Goal: Use online tool/utility: Utilize a website feature to perform a specific function

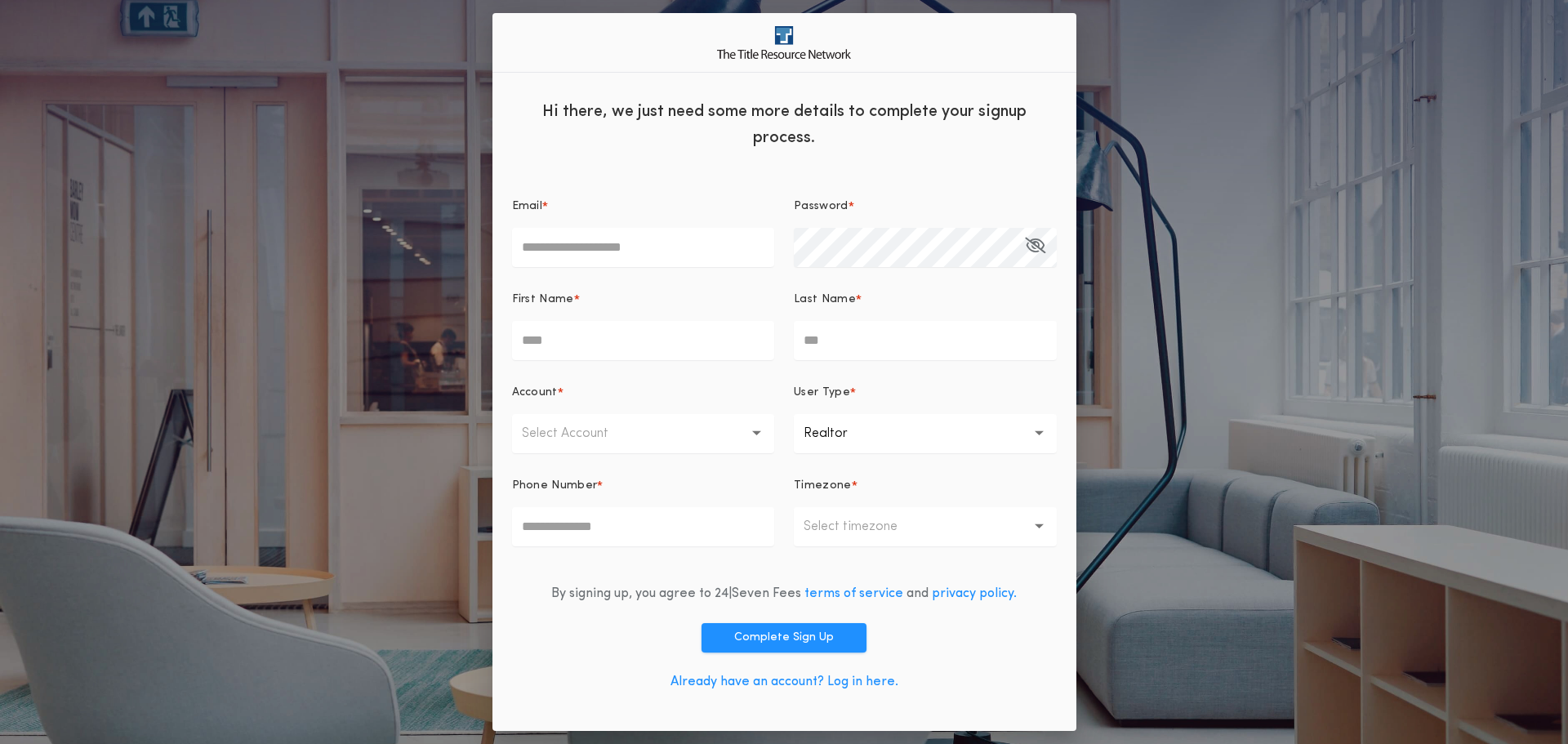
type input "**********"
click at [860, 685] on link "Already have an account? Log in here." at bounding box center [784, 682] width 228 height 13
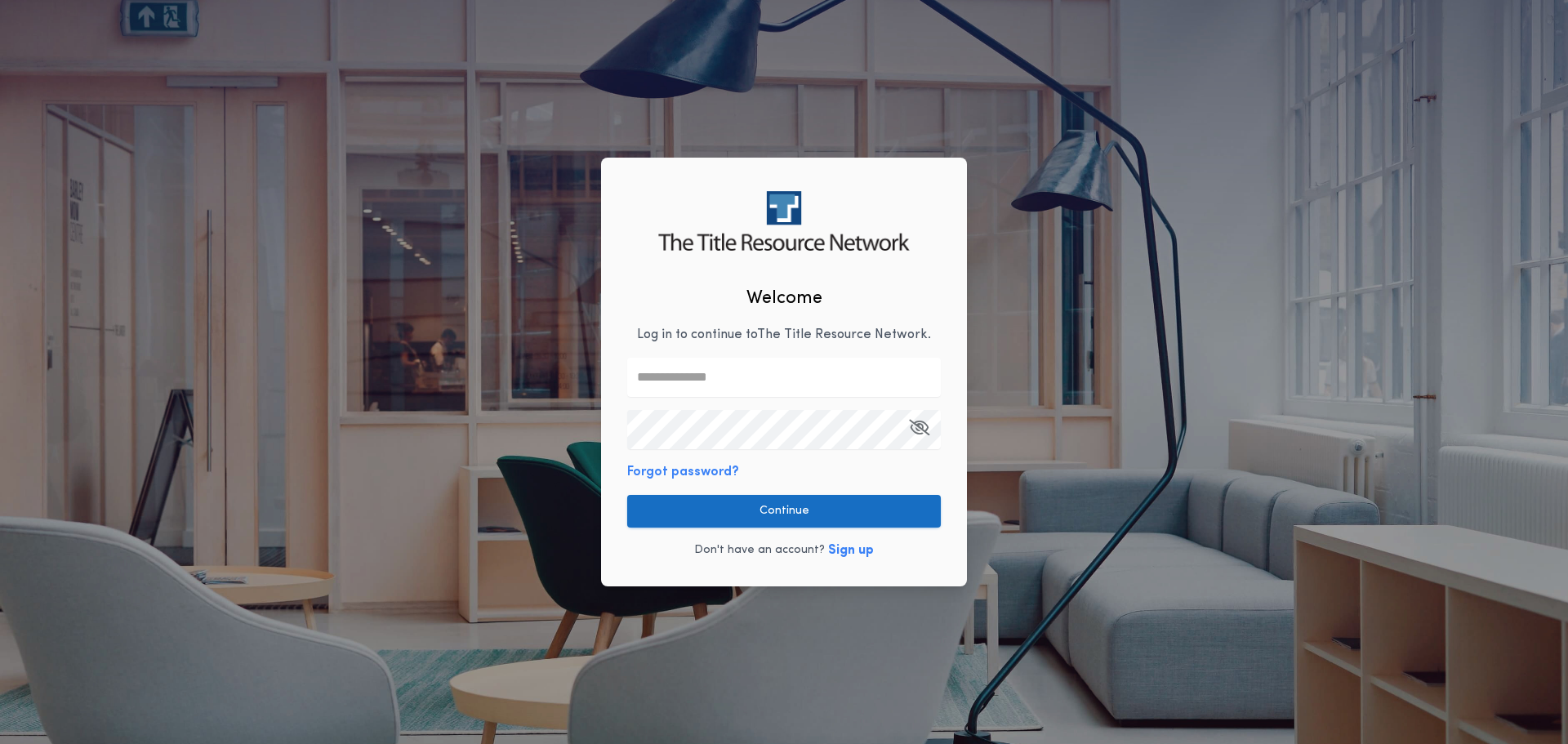
type input "**********"
click at [799, 516] on button "Continue" at bounding box center [784, 511] width 314 height 33
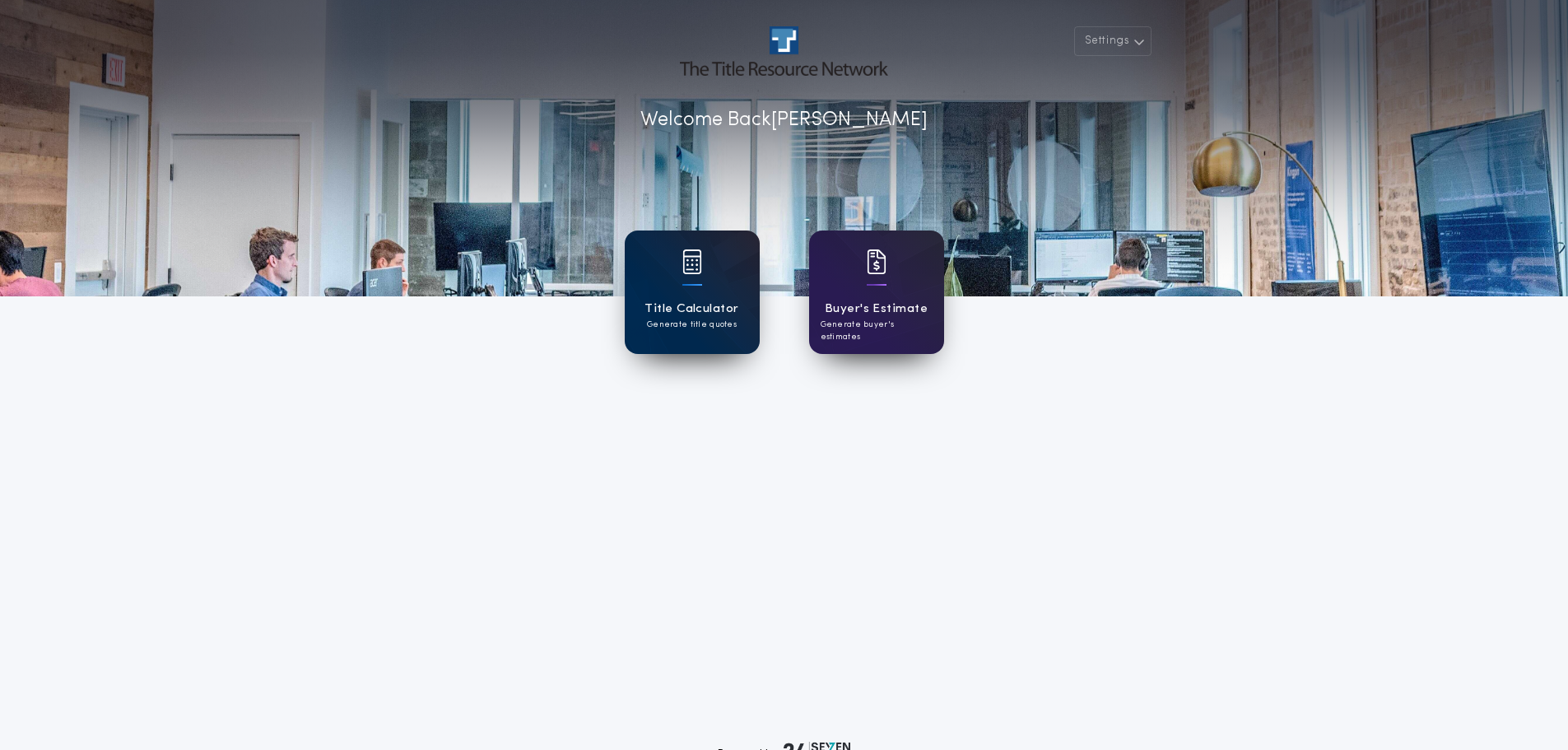
click at [694, 299] on div "Title Calculator Generate title quotes" at bounding box center [692, 293] width 135 height 124
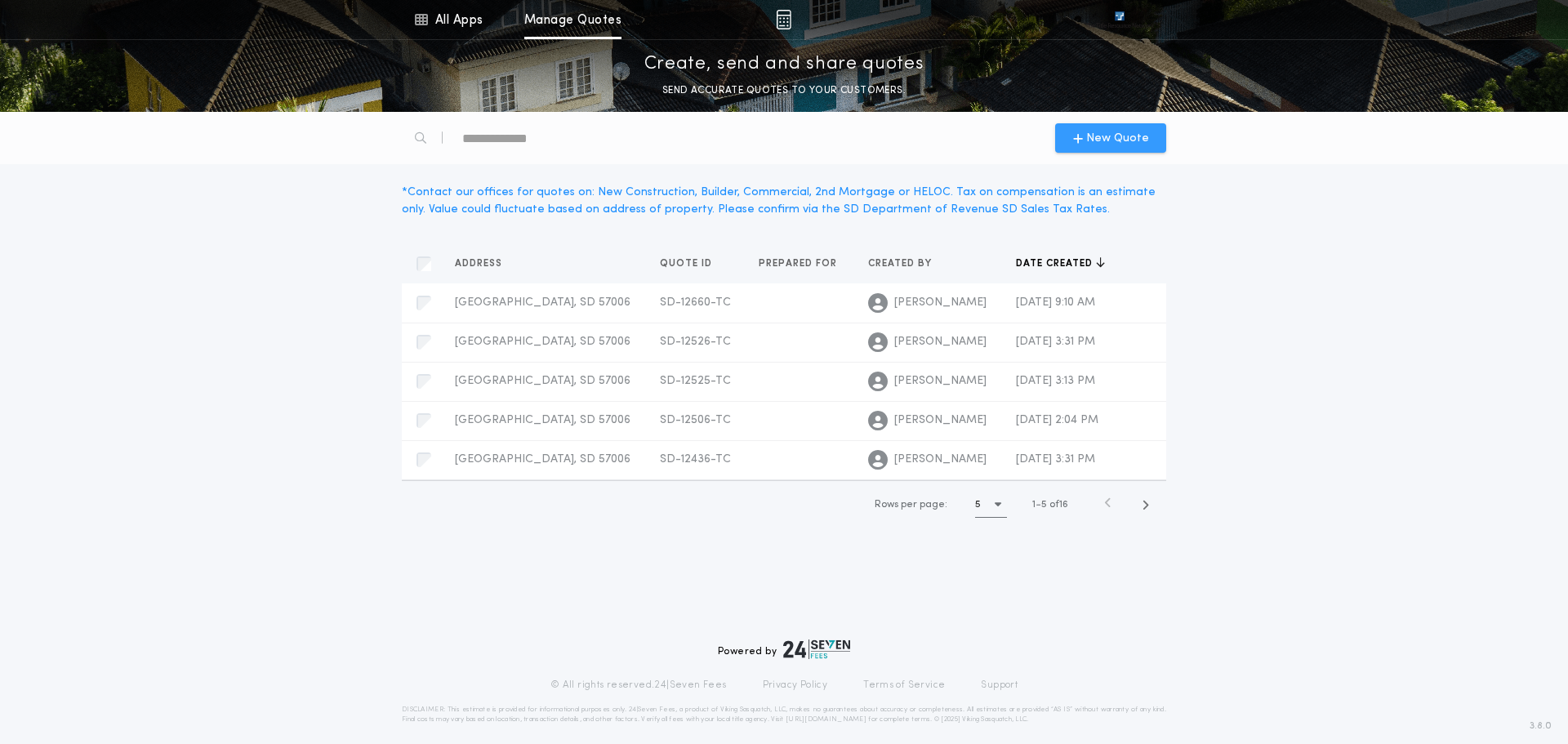
click at [1130, 142] on span "New Quote" at bounding box center [1117, 138] width 62 height 17
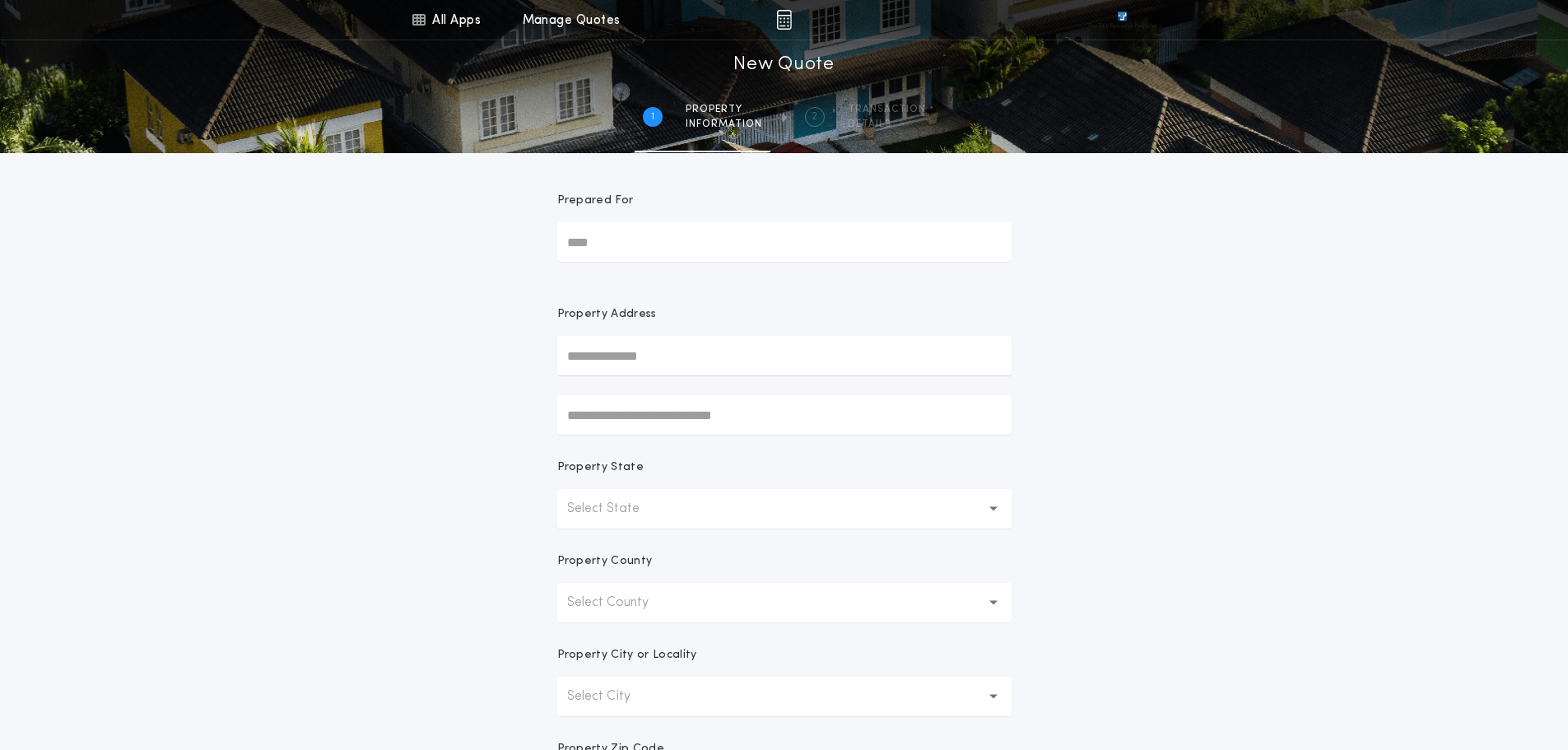
scroll to position [82, 0]
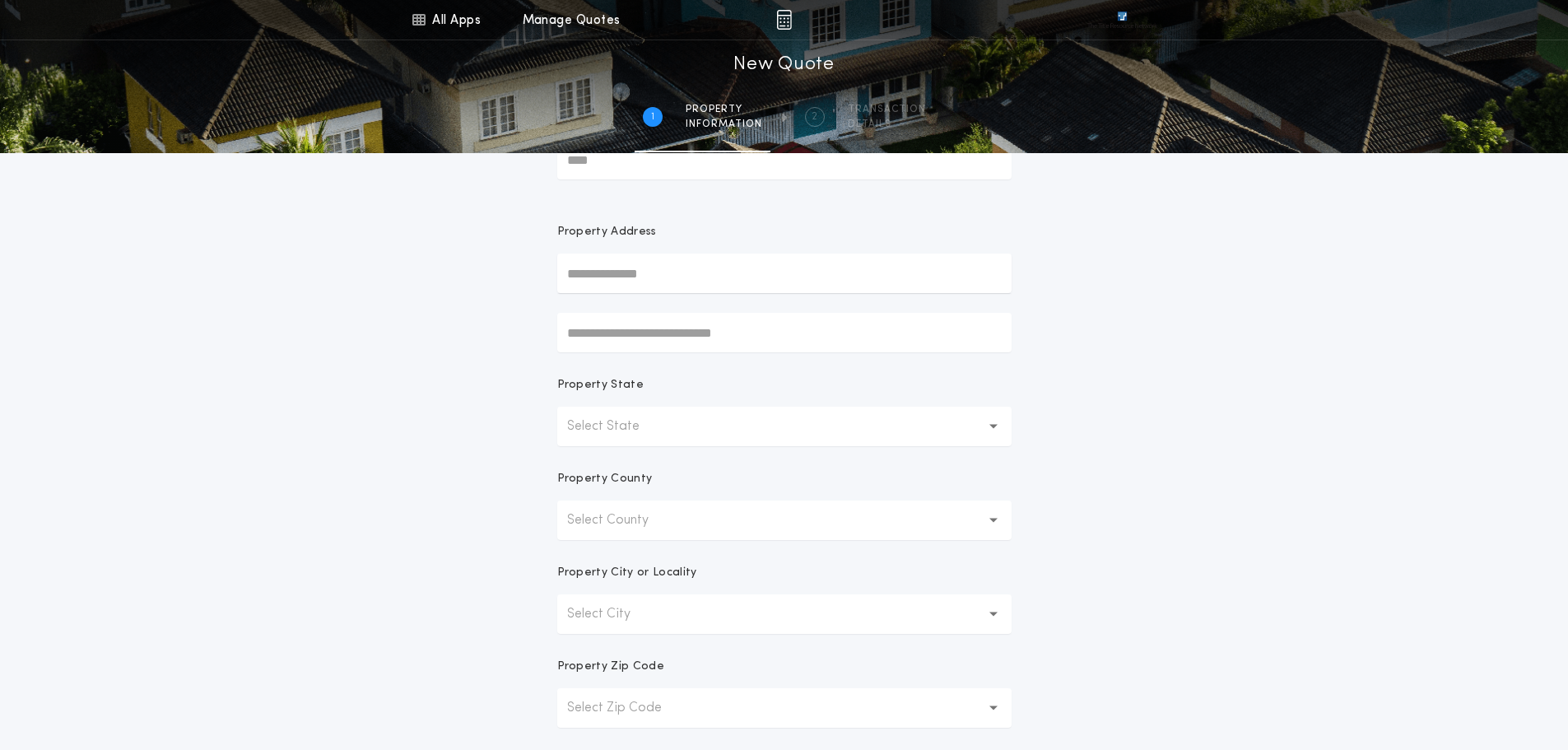
click at [691, 429] on button "Select State" at bounding box center [784, 426] width 454 height 40
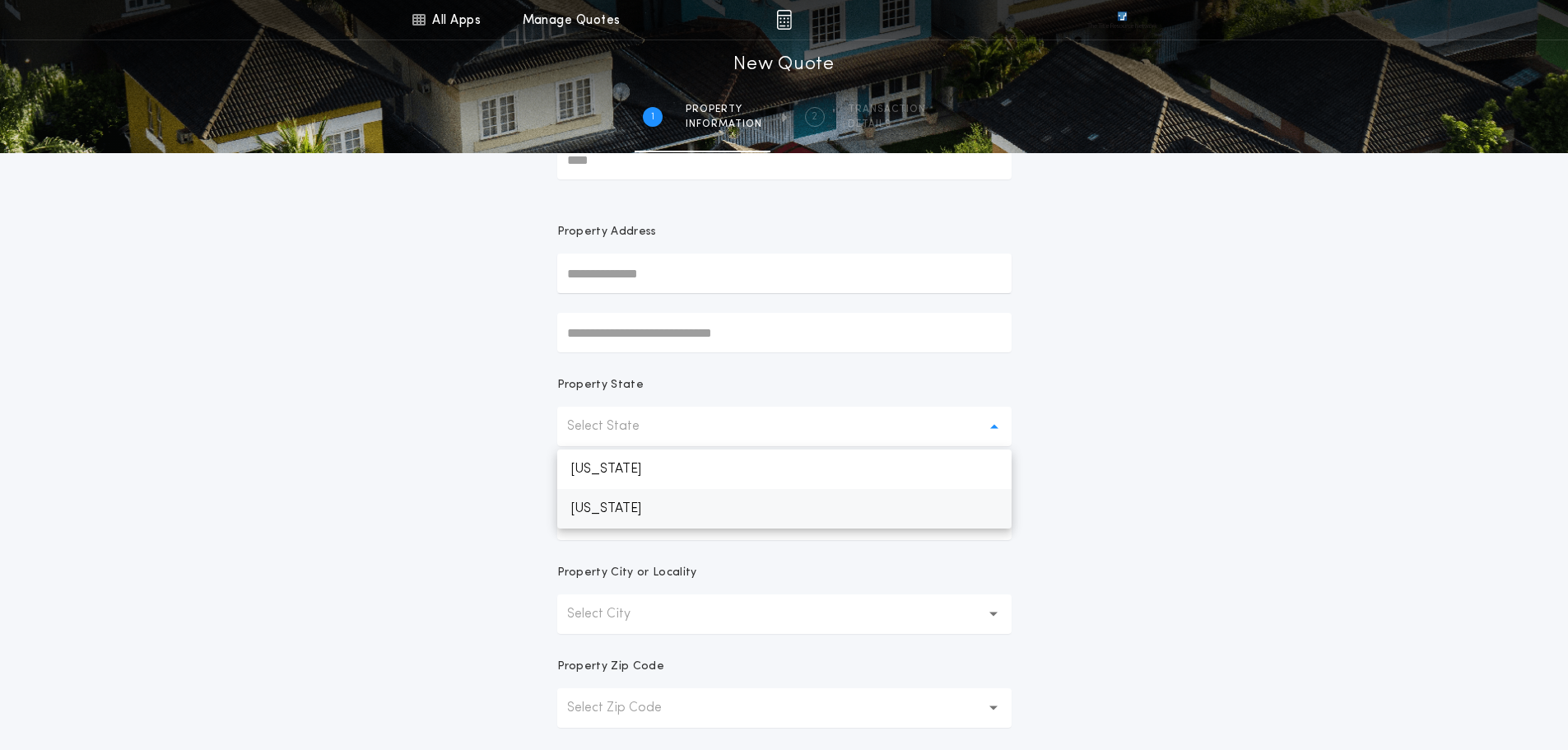
click at [634, 505] on p "[US_STATE]" at bounding box center [784, 509] width 454 height 40
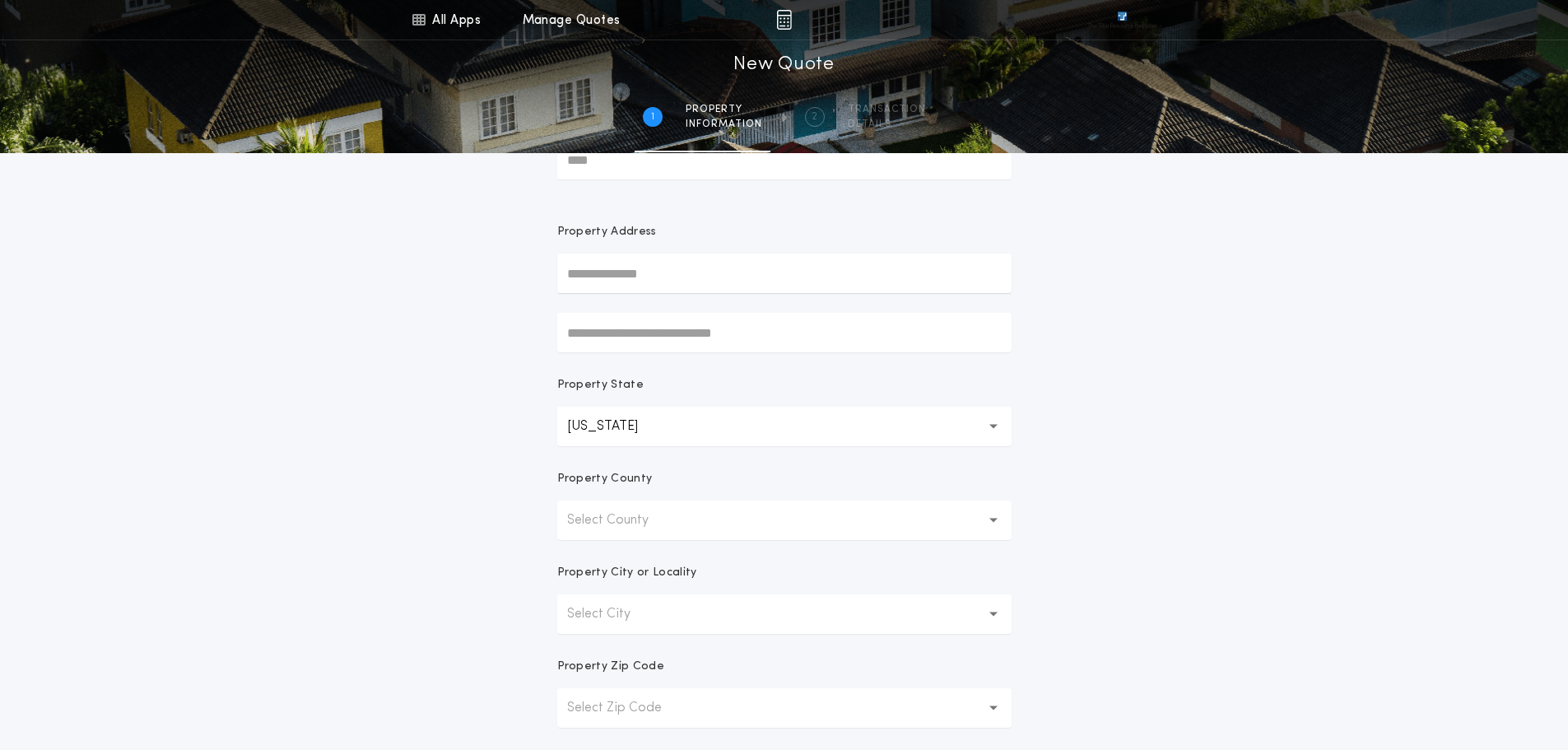
click at [702, 514] on button "Select County" at bounding box center [784, 520] width 454 height 40
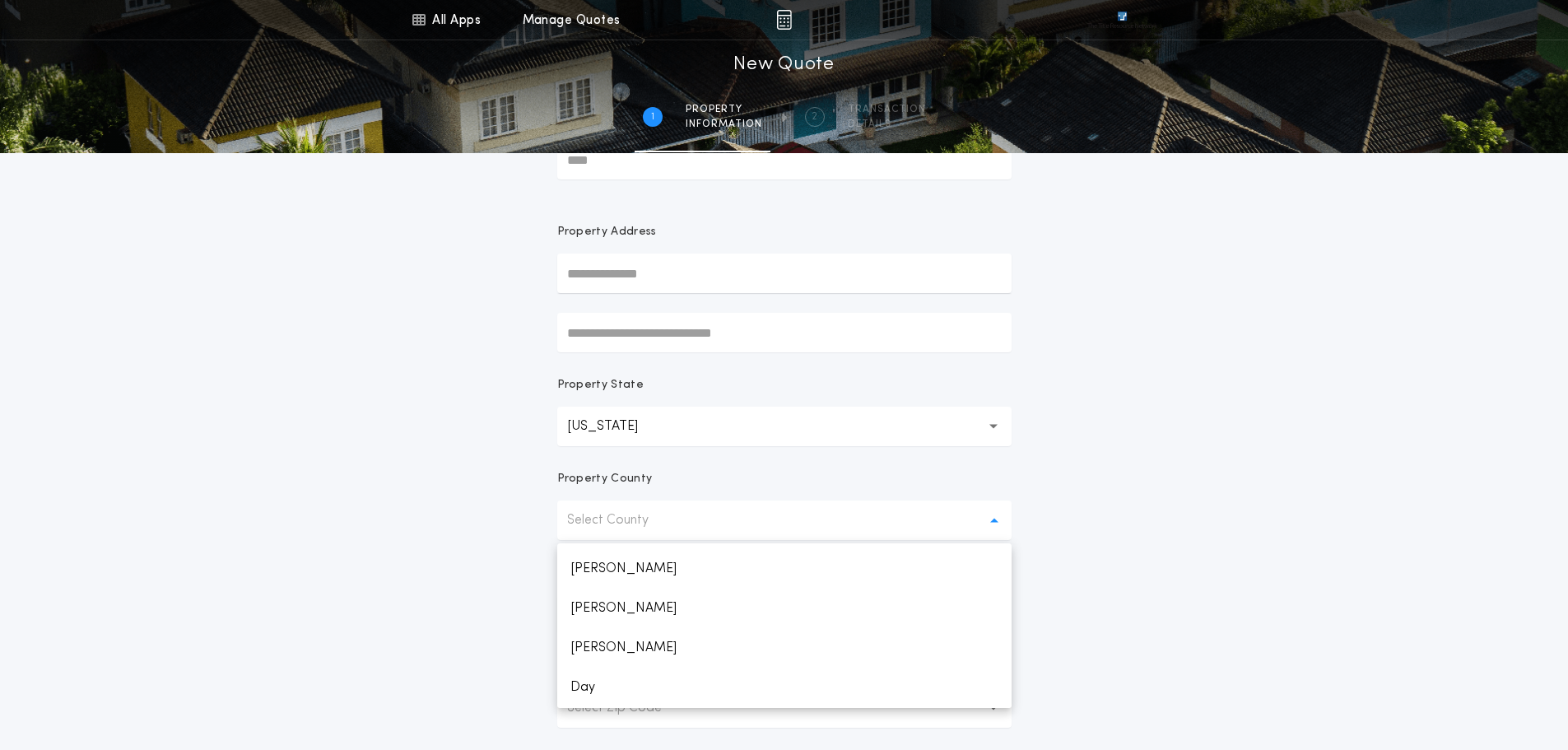
scroll to position [576, 0]
click at [587, 662] on p "Day" at bounding box center [784, 659] width 454 height 40
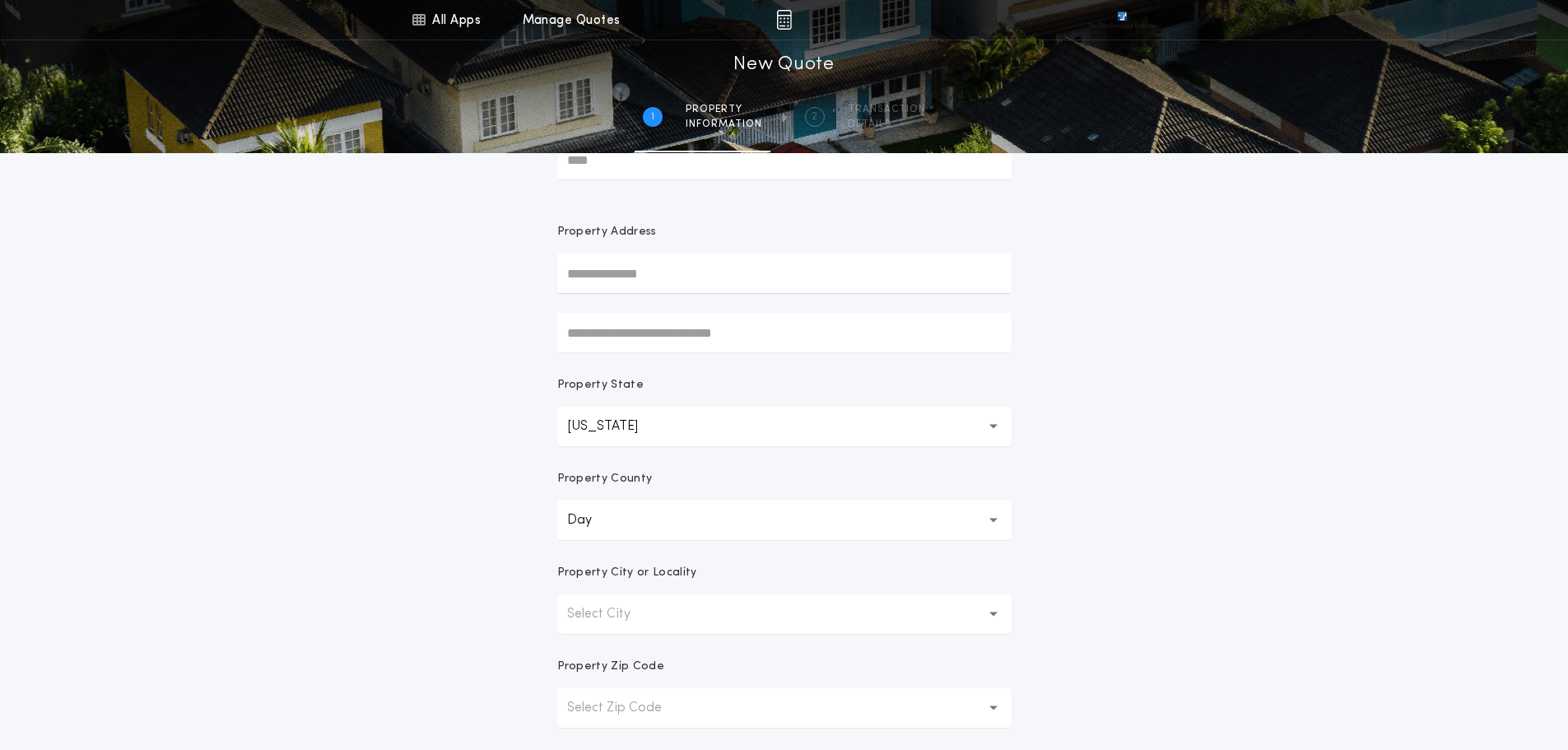
click at [497, 592] on div "All Apps Title Calculator Buyer's Estimate Menu All Apps Manage Quotes 1 /2 New…" at bounding box center [784, 388] width 1568 height 942
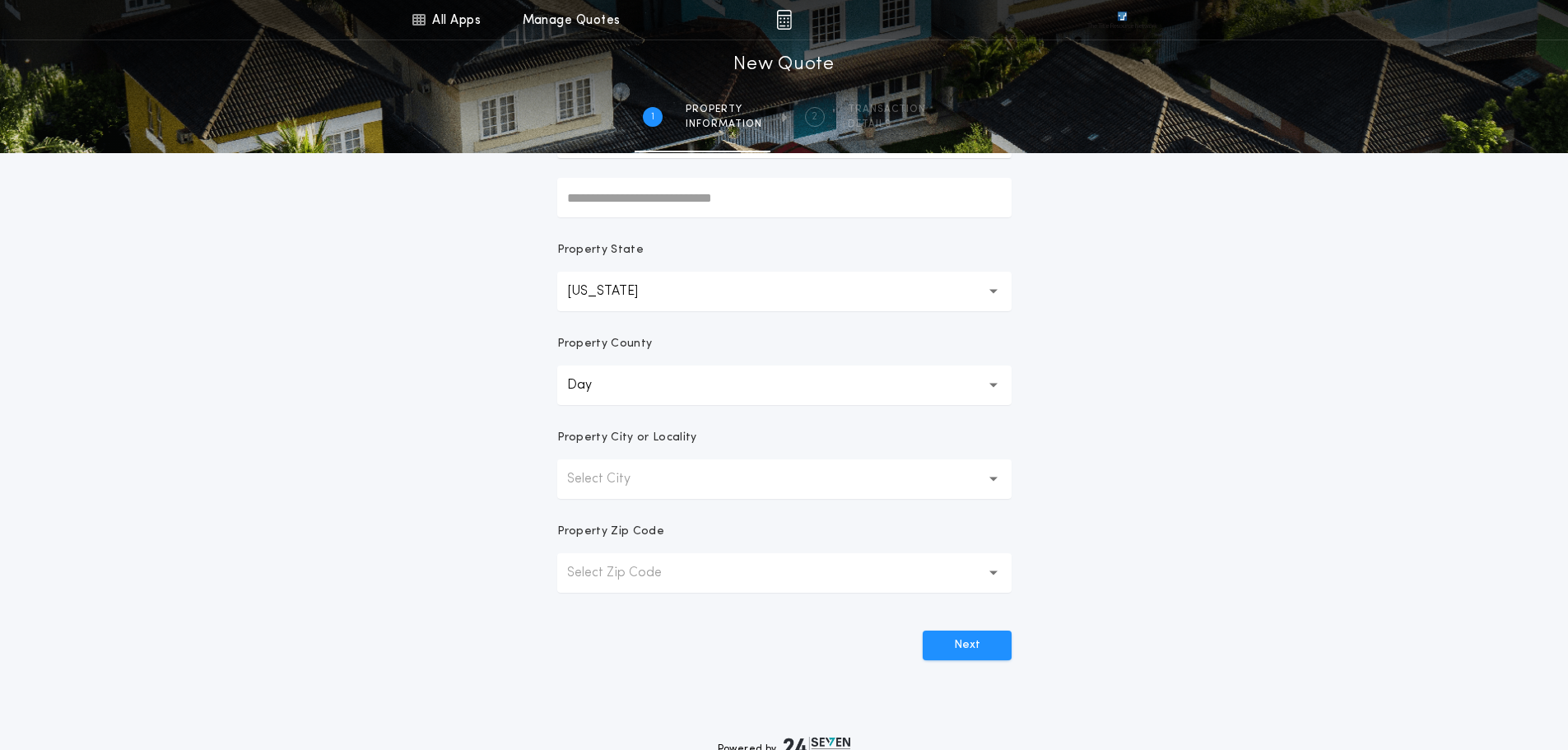
scroll to position [247, 0]
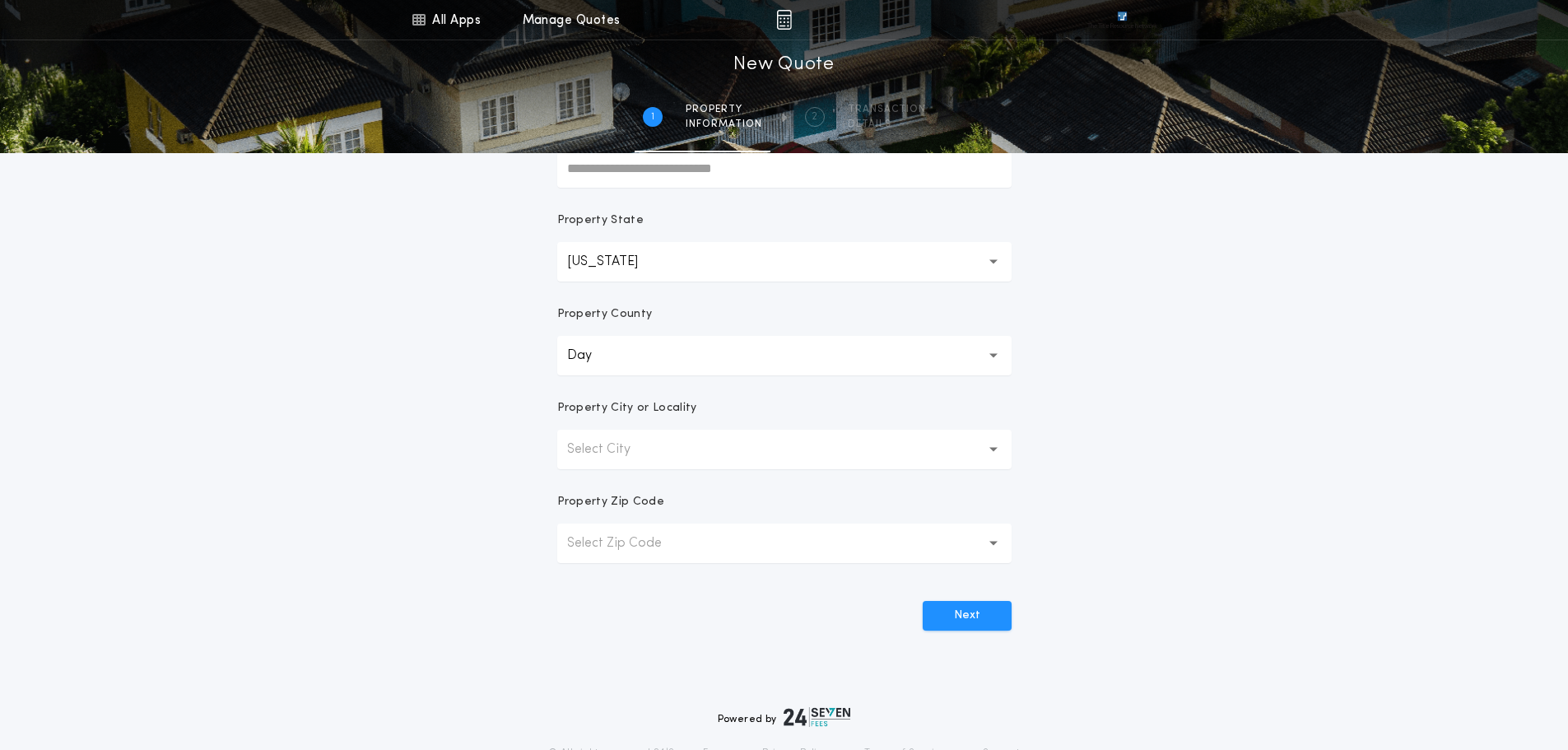
click at [663, 455] on button "Select City" at bounding box center [784, 449] width 454 height 40
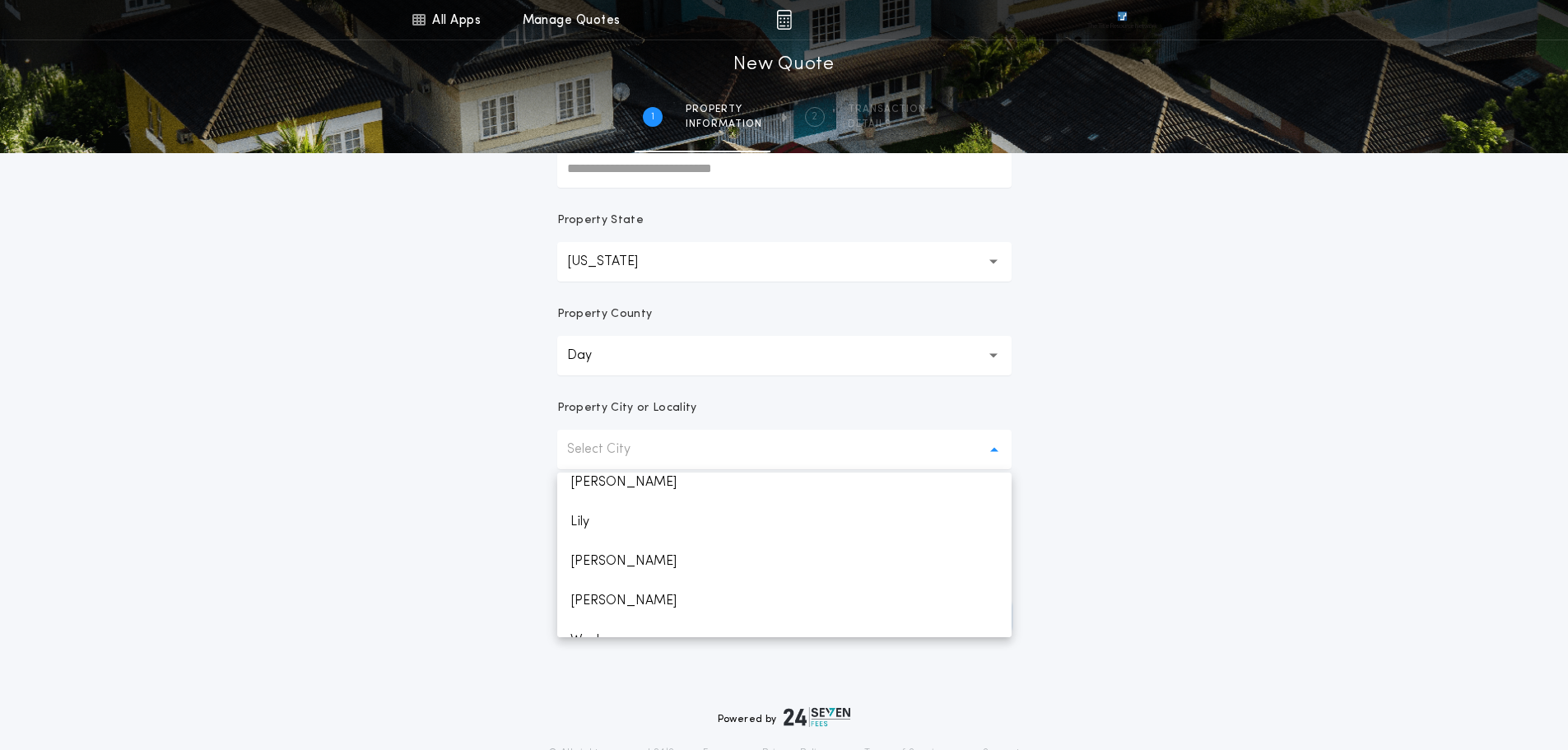
scroll to position [310, 0]
click at [606, 584] on p "Waubay" at bounding box center [784, 578] width 454 height 40
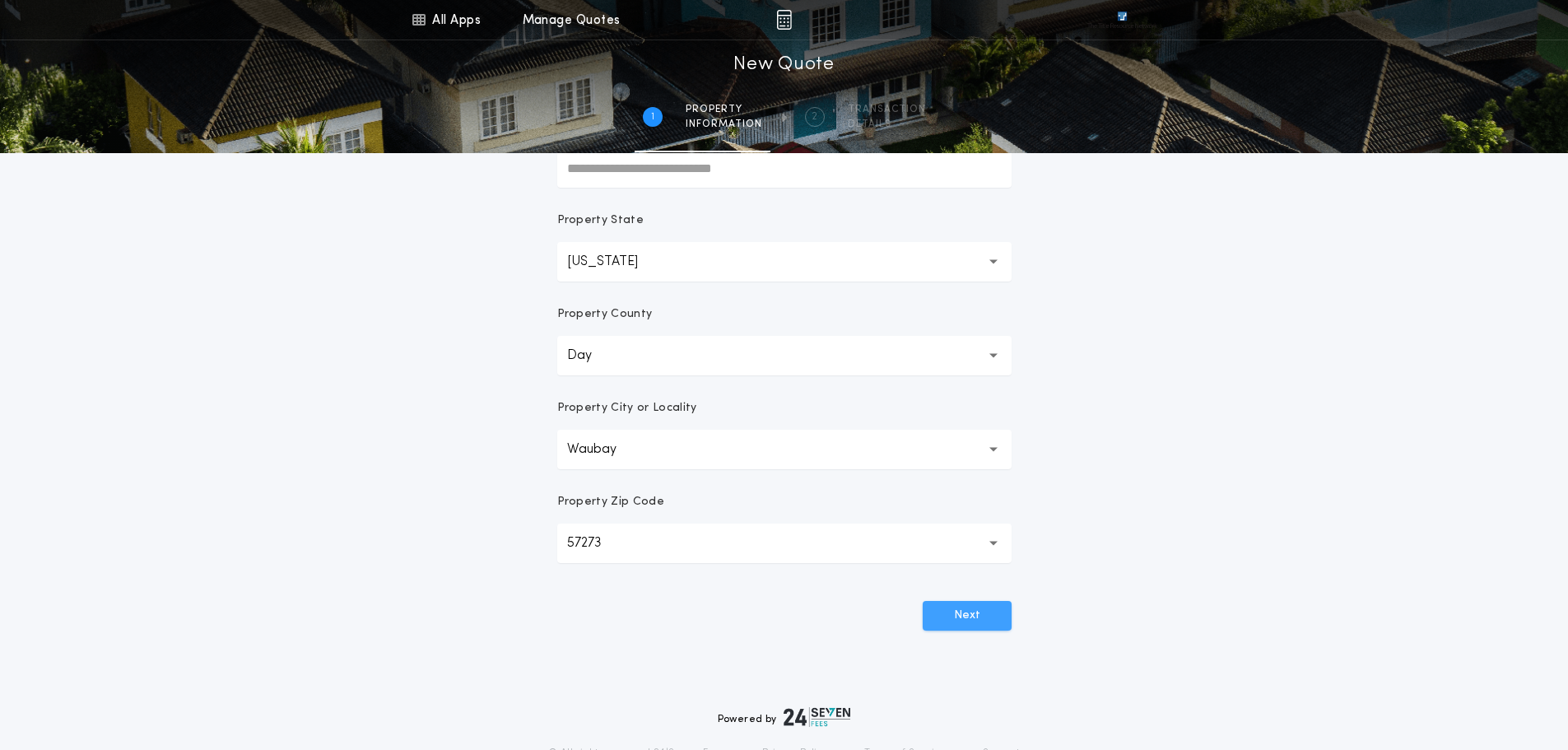
click at [955, 607] on button "Next" at bounding box center [966, 616] width 89 height 30
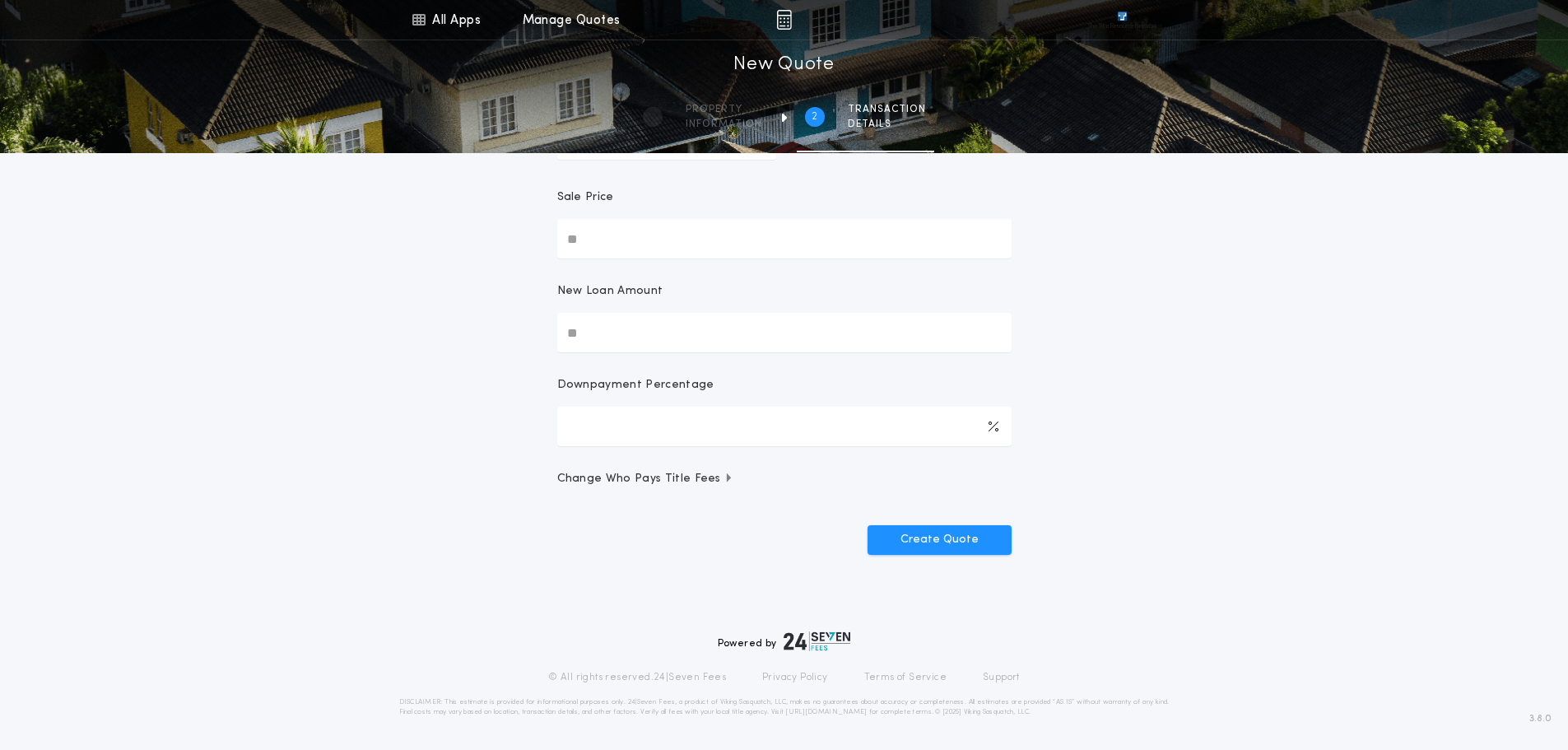
scroll to position [0, 0]
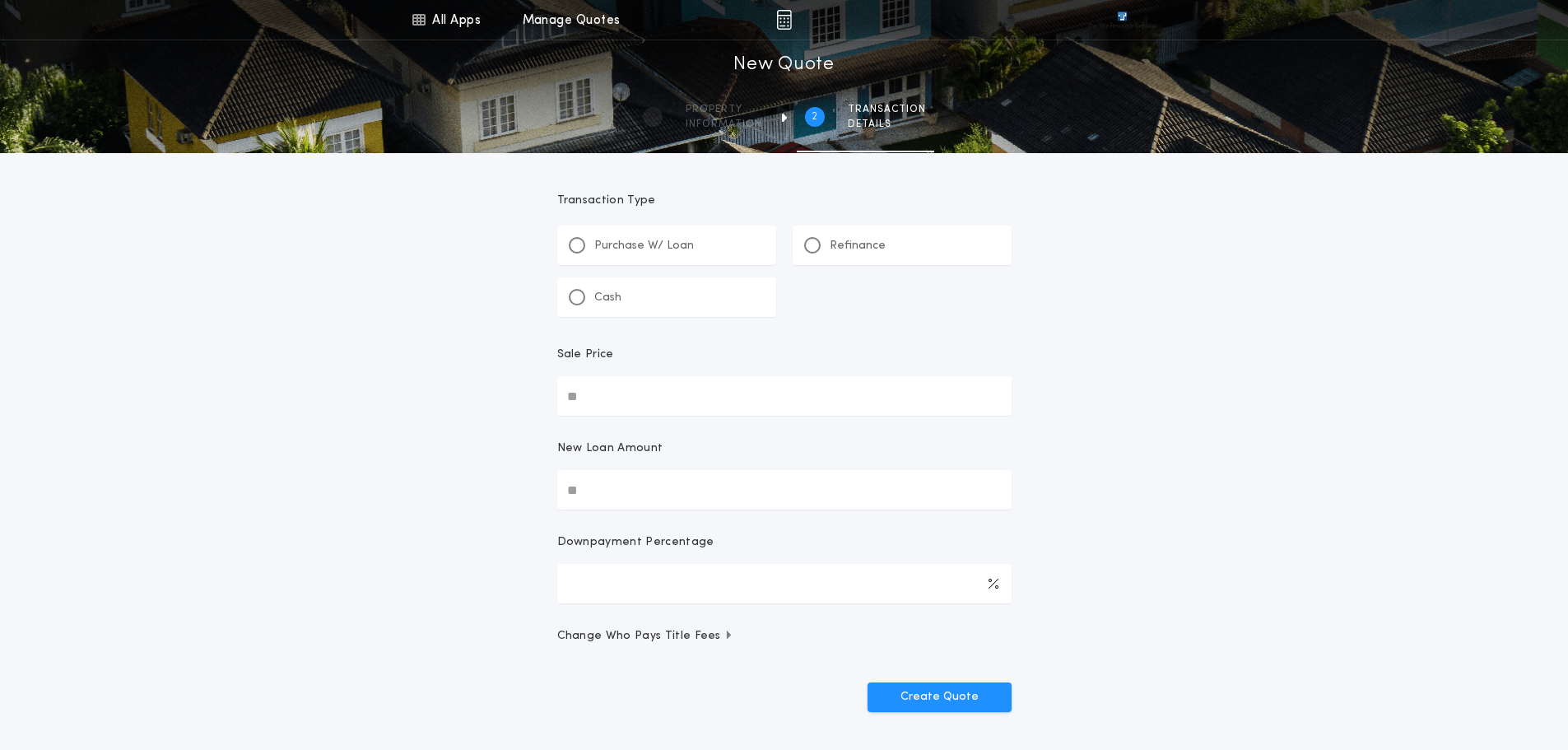
click at [856, 247] on p "Refinance" at bounding box center [857, 246] width 56 height 16
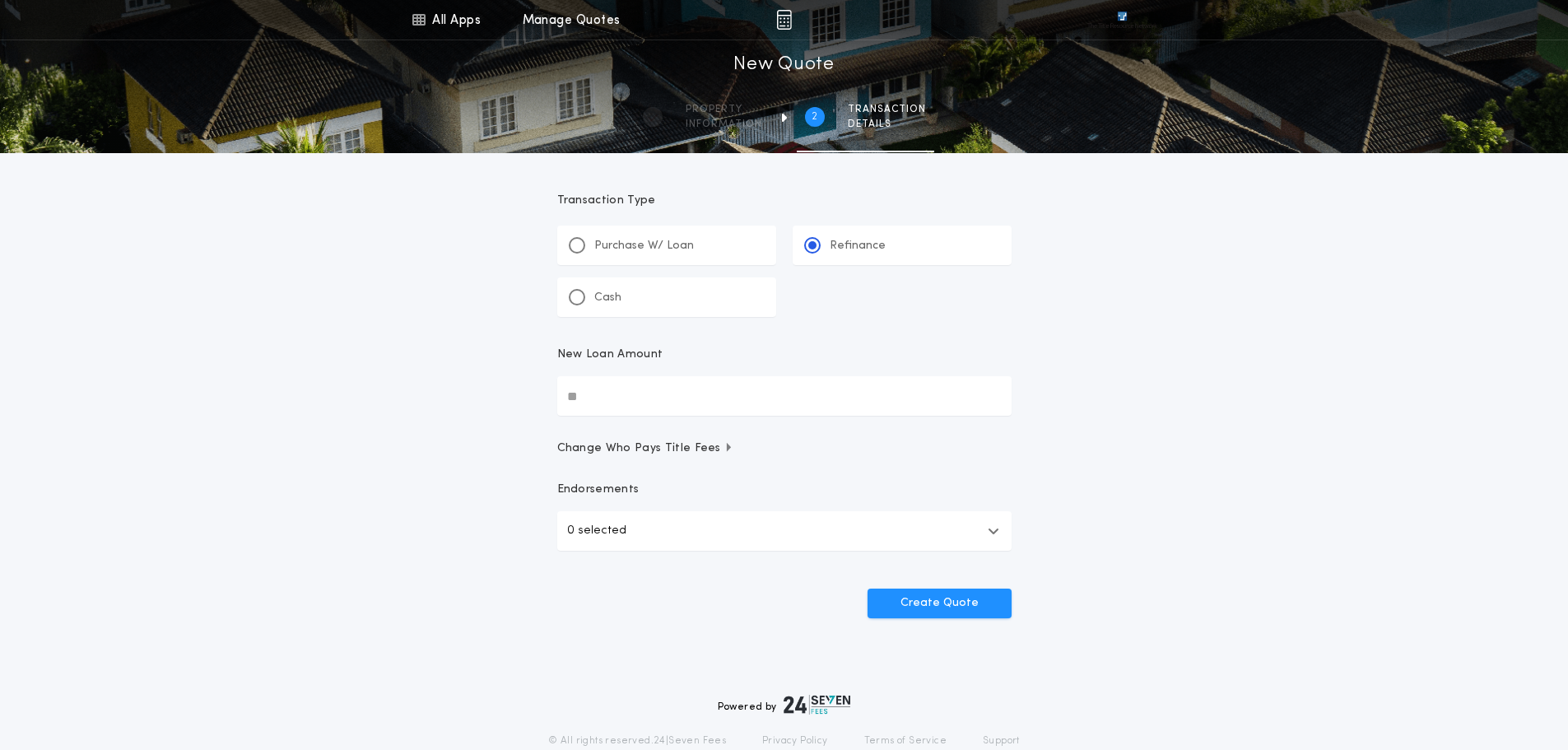
click at [575, 391] on input "New Loan Amount" at bounding box center [784, 396] width 454 height 40
type input "********"
click at [936, 594] on button "Create Quote" at bounding box center [939, 604] width 144 height 30
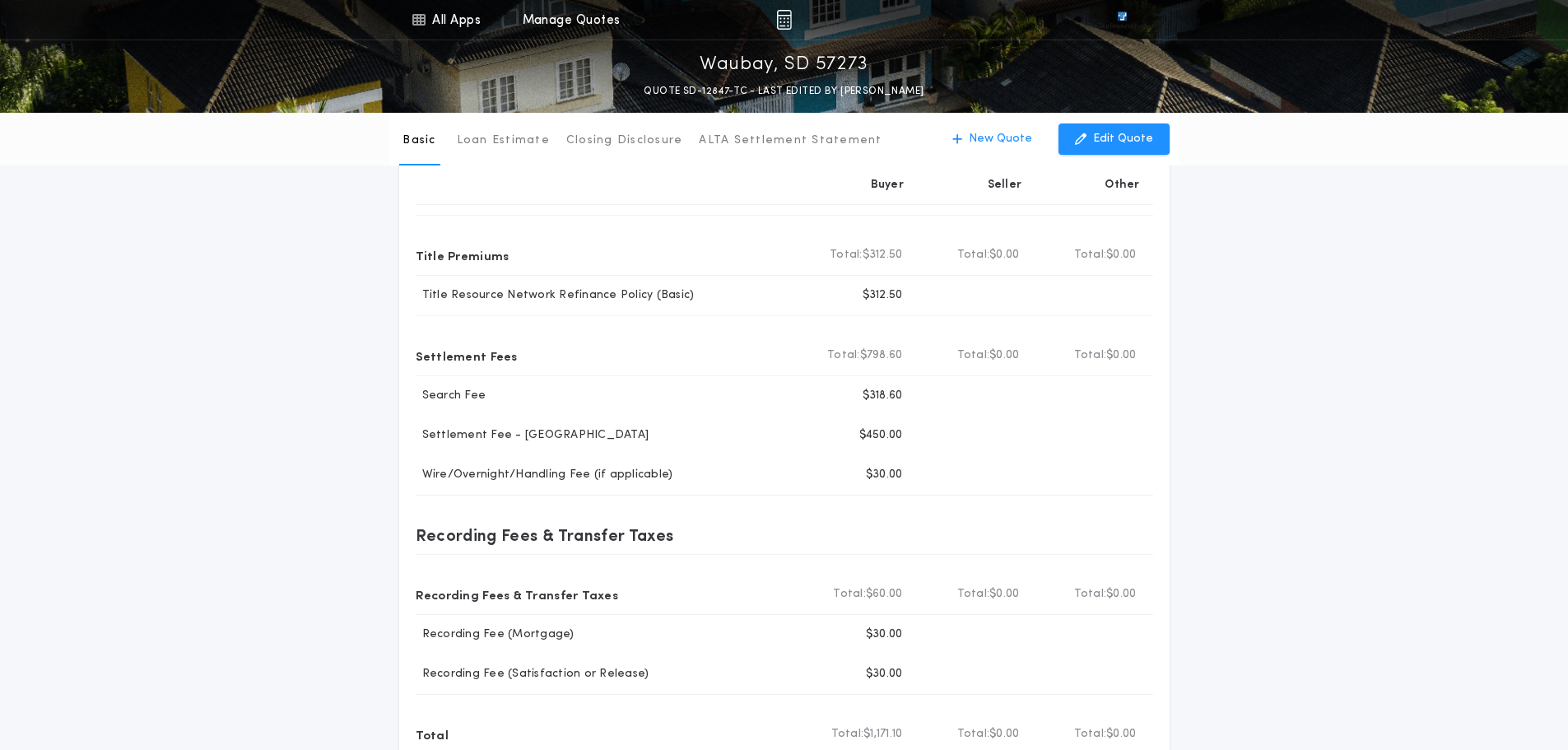
scroll to position [82, 0]
click at [508, 147] on p "Loan Estimate" at bounding box center [503, 141] width 93 height 16
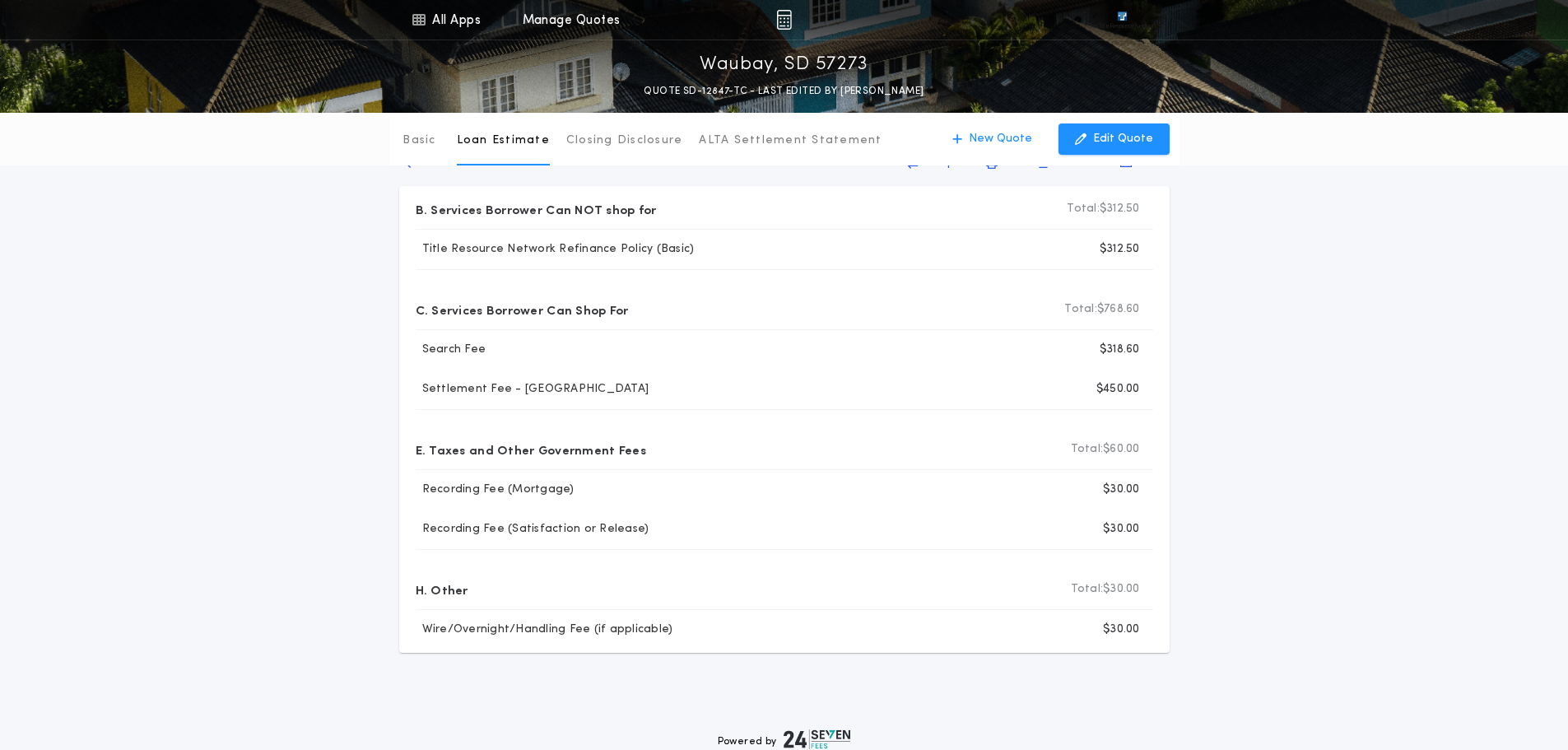
scroll to position [0, 0]
